Goal: Find specific page/section: Find specific page/section

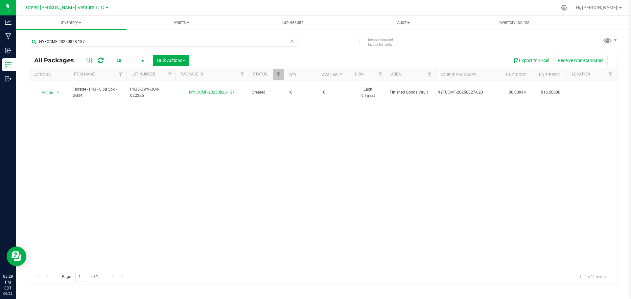
click at [293, 41] on icon at bounding box center [291, 41] width 5 height 8
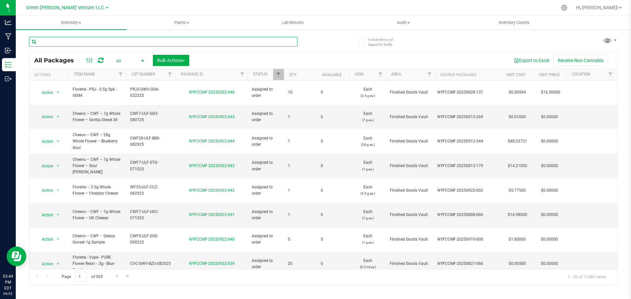
click at [64, 39] on input "text" at bounding box center [163, 42] width 268 height 10
click at [170, 73] on span "Filter" at bounding box center [169, 74] width 5 height 5
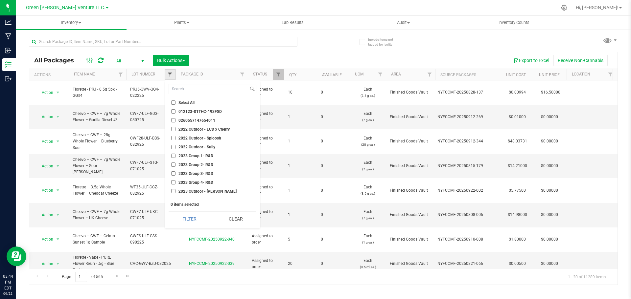
click at [170, 73] on span "Filter" at bounding box center [169, 74] width 5 height 5
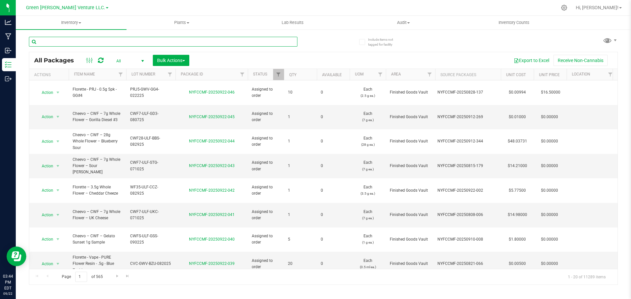
click at [79, 41] on input "text" at bounding box center [163, 42] width 268 height 10
type input "g"
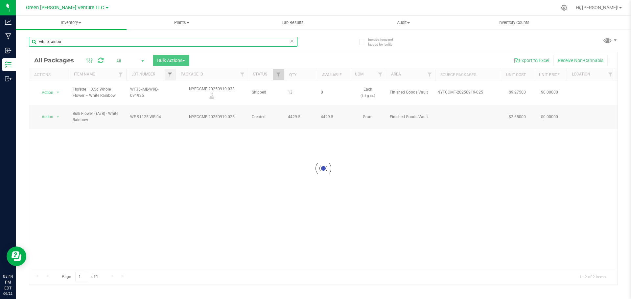
type input "white rainbow"
drag, startPoint x: 70, startPoint y: 40, endPoint x: 28, endPoint y: 43, distance: 42.1
click at [28, 43] on div "Include items not tagged for facility white rainbow All Packages All Active Onl…" at bounding box center [323, 129] width 615 height 200
